Goal: Transaction & Acquisition: Obtain resource

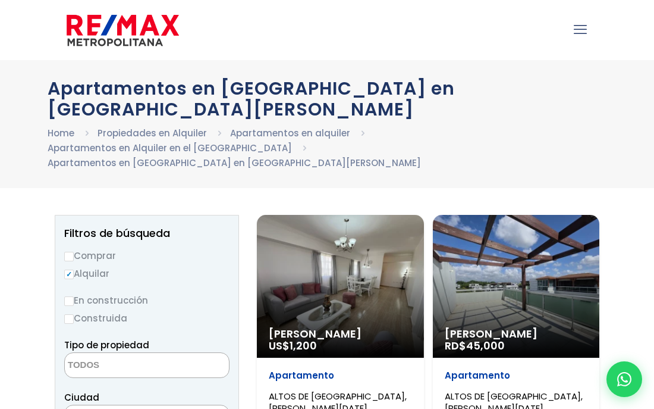
select select
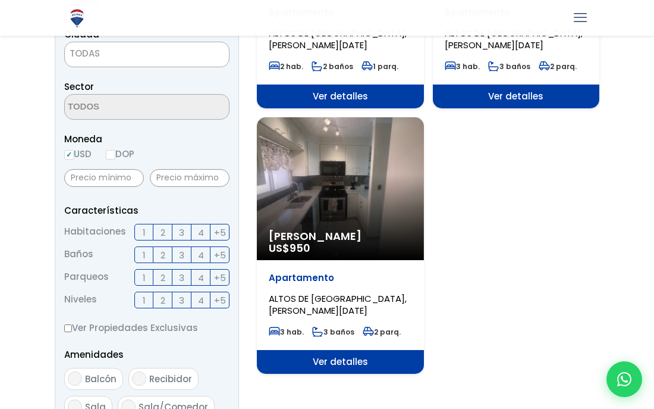
scroll to position [363, 0]
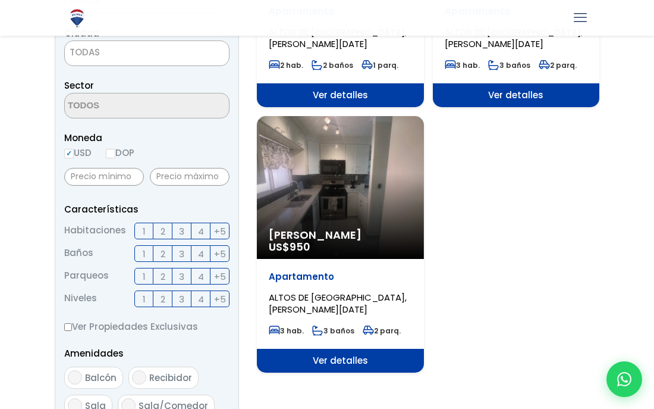
click at [365, 174] on div "[PERSON_NAME] US$ 950" at bounding box center [340, 187] width 167 height 143
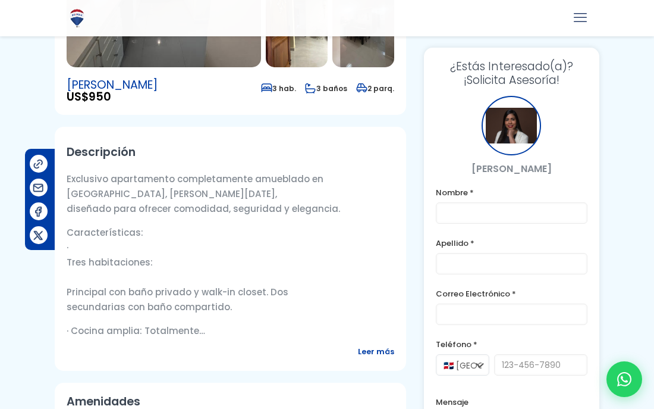
scroll to position [319, 0]
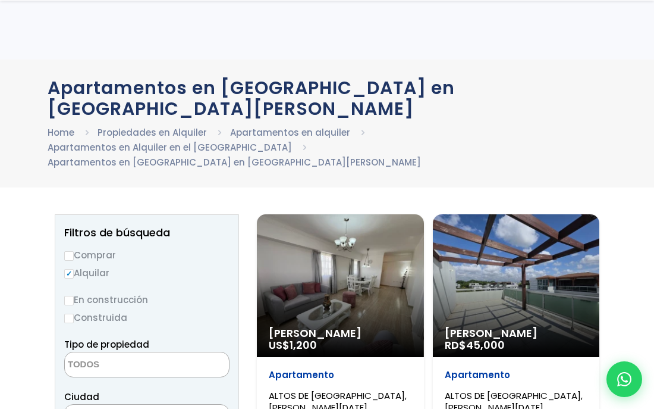
select select
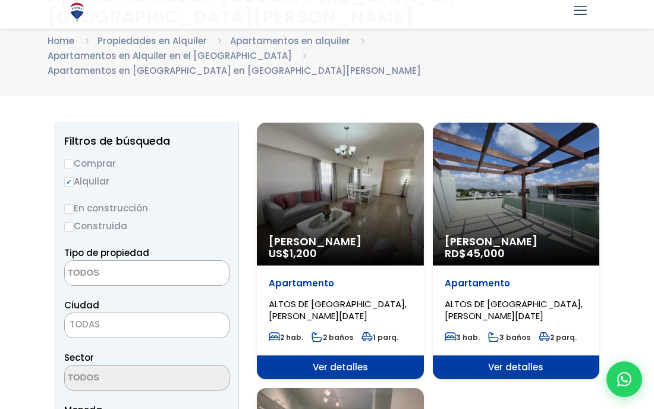
scroll to position [93, 0]
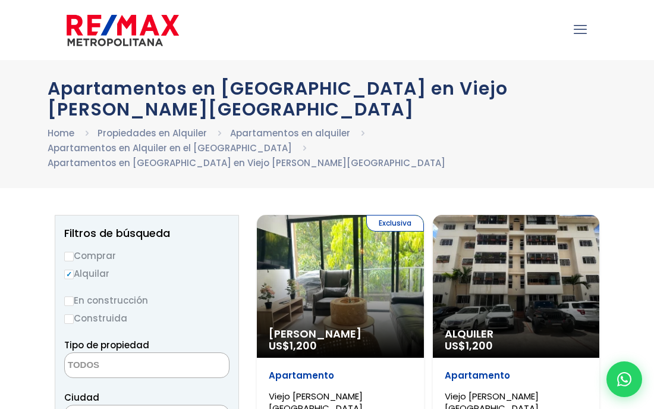
select select
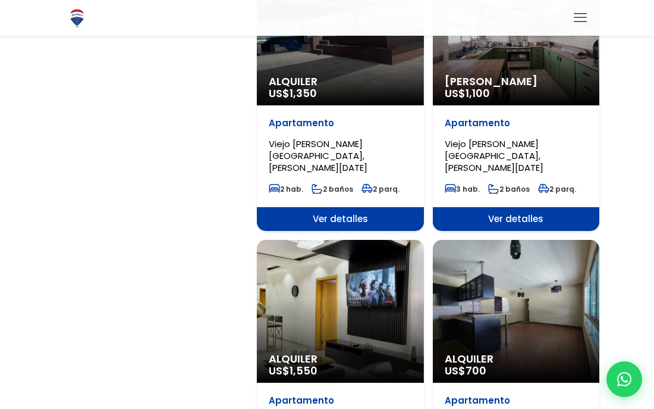
scroll to position [1639, 0]
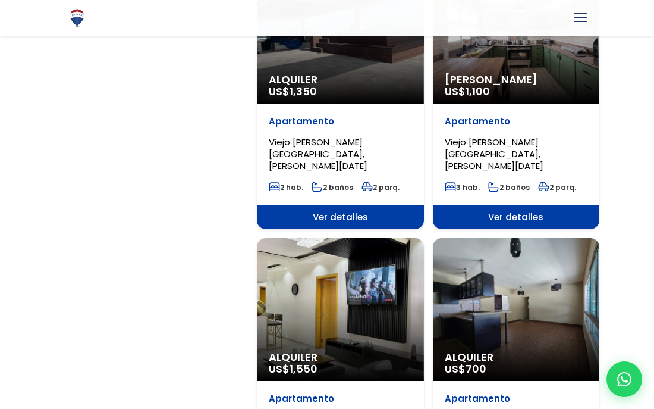
click at [570, 238] on div "Alquiler US$ 700" at bounding box center [516, 309] width 167 height 143
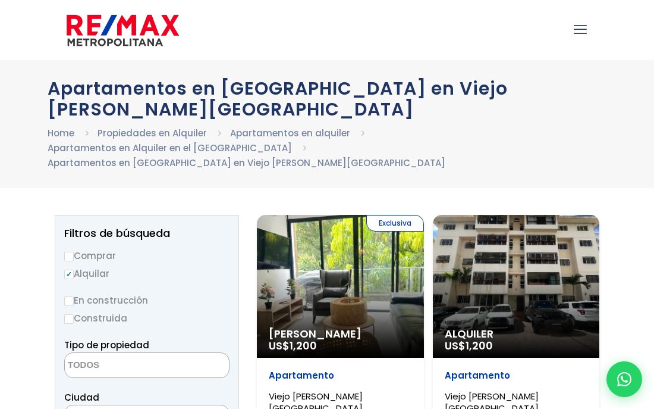
select select
